Goal: Task Accomplishment & Management: Manage account settings

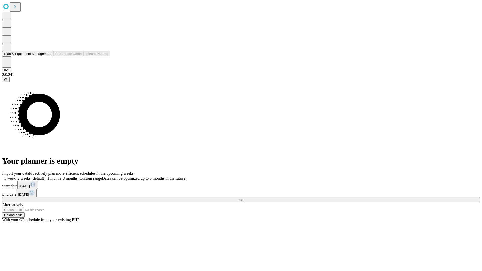
click at [47, 56] on button "Staff & Equipment Management" at bounding box center [27, 53] width 51 height 5
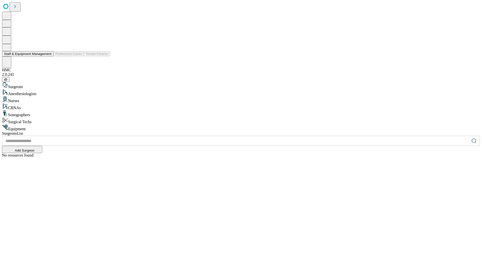
click at [48, 56] on button "Staff & Equipment Management" at bounding box center [27, 53] width 51 height 5
